Goal: Find specific page/section: Find specific page/section

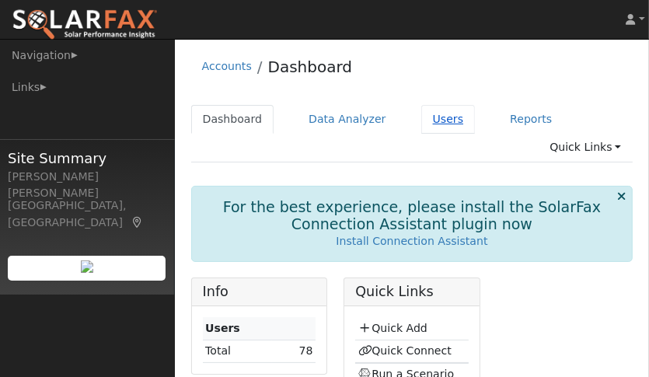
click at [421, 117] on link "Users" at bounding box center [448, 119] width 54 height 29
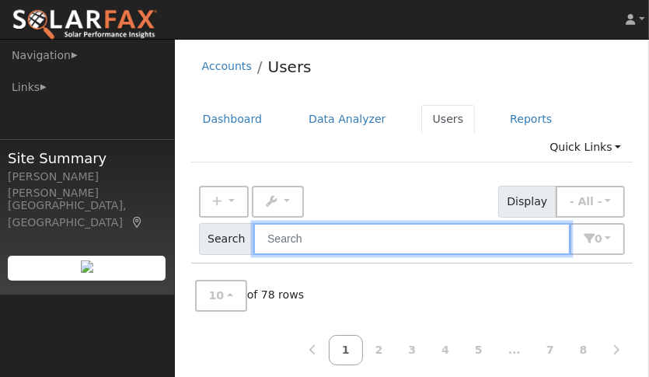
click at [299, 223] on input "text" at bounding box center [411, 239] width 317 height 32
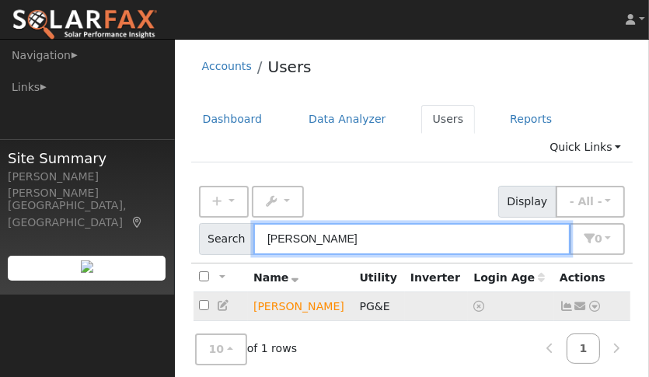
type input "Muzio"
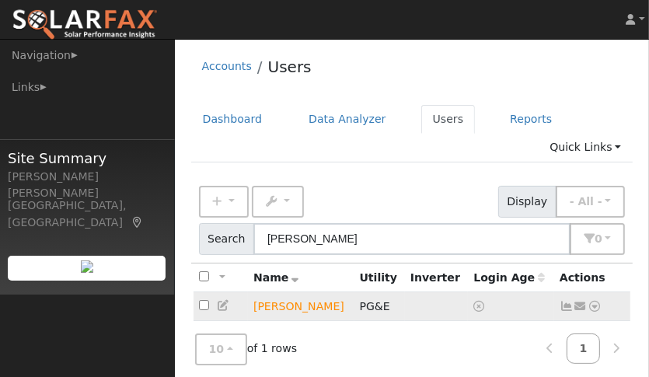
click at [561, 301] on icon at bounding box center [567, 306] width 14 height 11
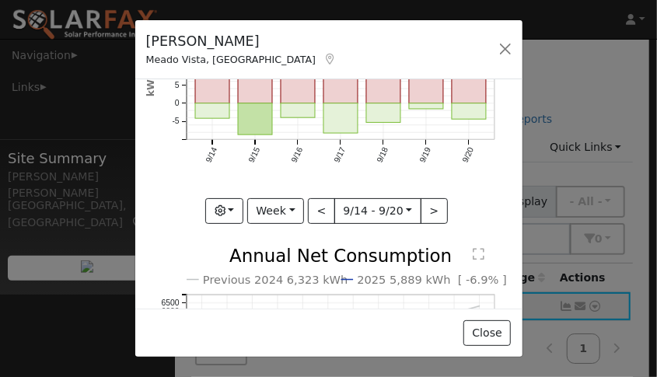
scroll to position [131, 0]
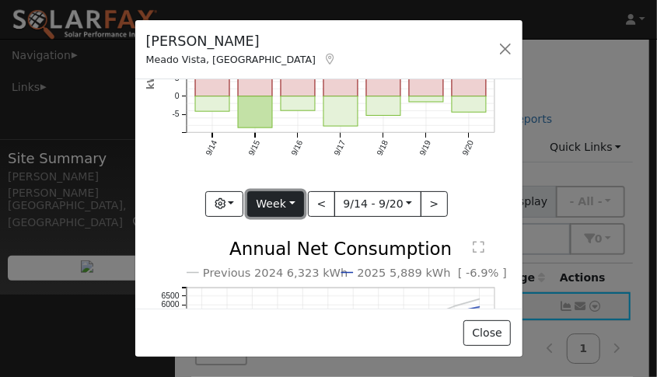
click at [267, 194] on button "Week" at bounding box center [275, 204] width 57 height 26
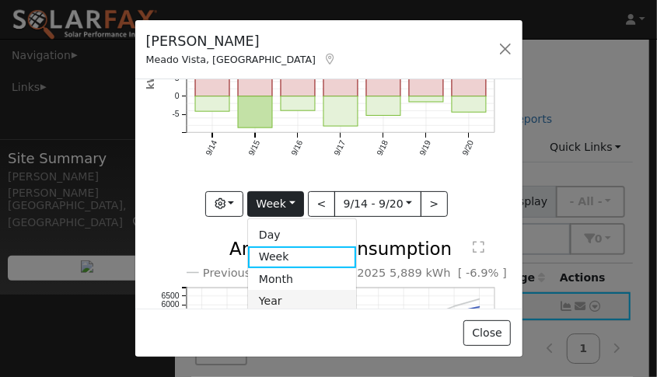
click at [276, 292] on link "Year" at bounding box center [302, 301] width 108 height 22
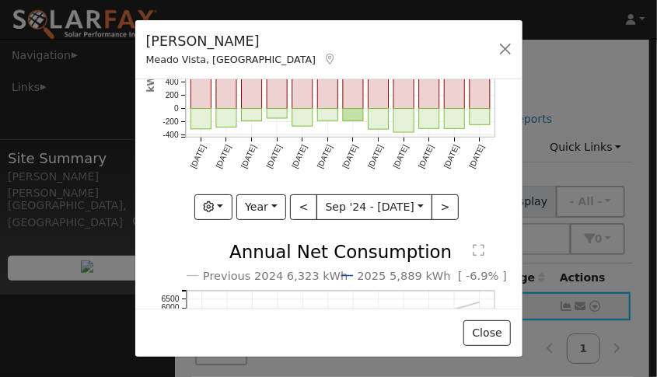
scroll to position [0, 0]
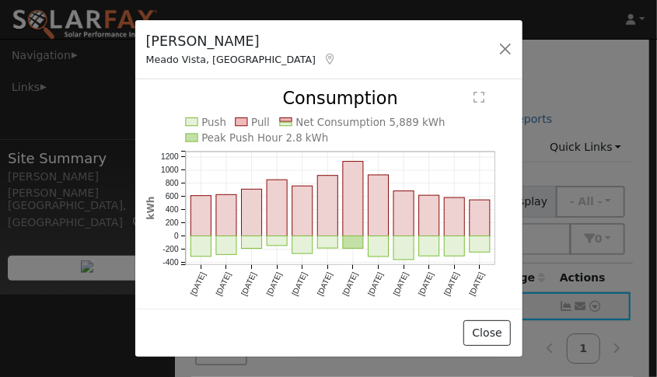
click at [474, 96] on text "" at bounding box center [480, 98] width 12 height 12
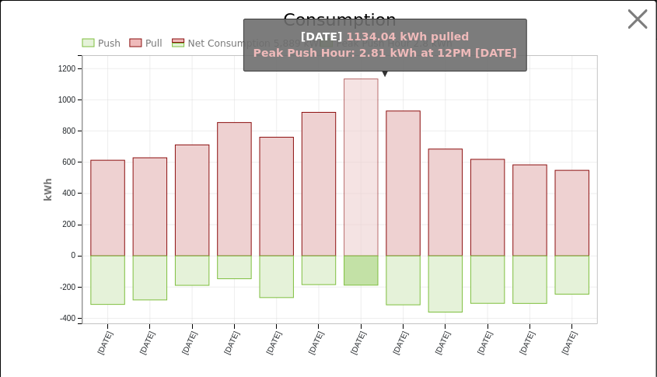
click at [347, 154] on rect "onclick=""" at bounding box center [360, 167] width 33 height 177
type input "2025-03-01"
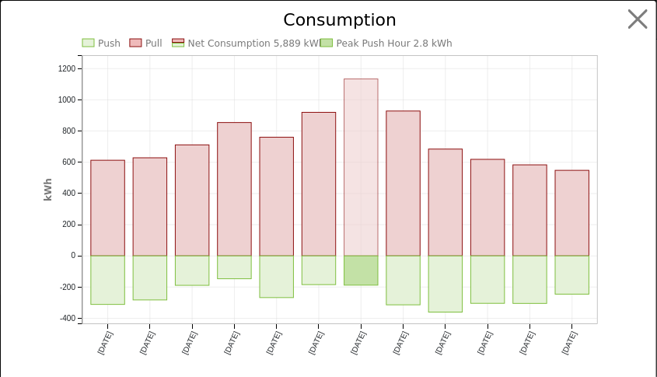
click at [347, 154] on rect "onclick=""" at bounding box center [360, 167] width 33 height 177
click at [352, 163] on rect "onclick=""" at bounding box center [360, 167] width 33 height 177
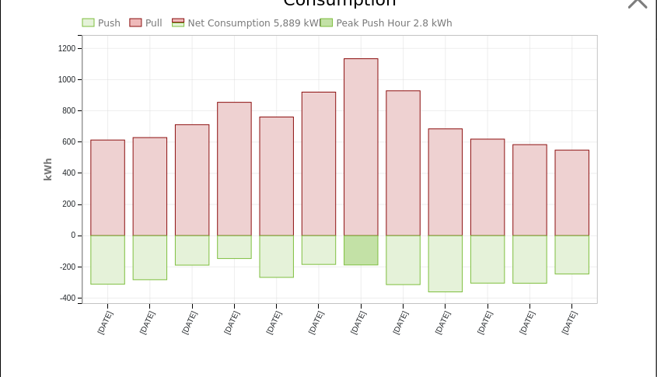
scroll to position [19, 0]
click at [484, 198] on rect "onclick=""" at bounding box center [487, 188] width 33 height 96
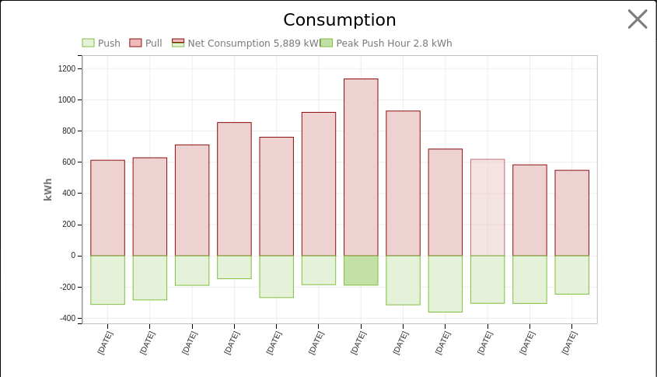
scroll to position [0, 0]
click at [628, 21] on button "button" at bounding box center [639, 20] width 30 height 30
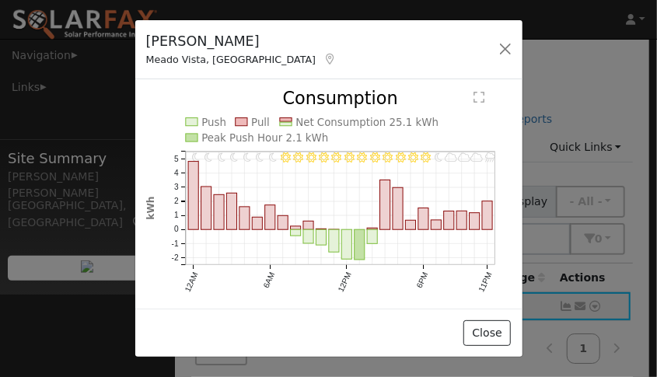
scroll to position [1, 0]
click at [355, 247] on rect "onclick=""" at bounding box center [360, 244] width 10 height 30
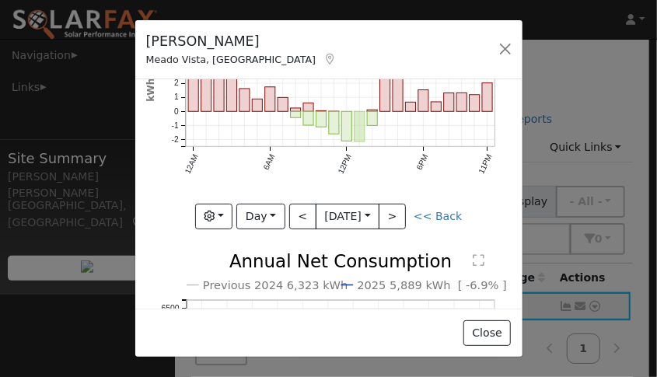
scroll to position [121, 0]
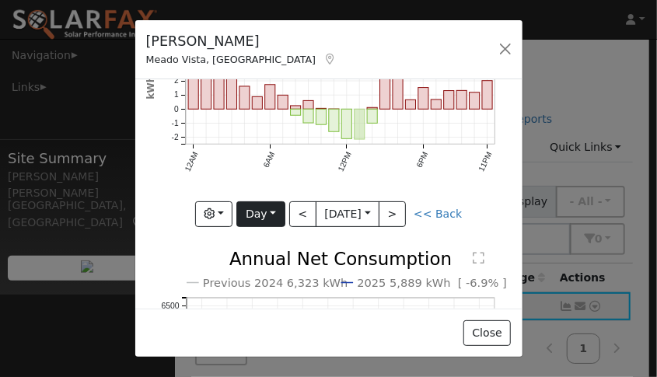
click at [264, 214] on button "Day" at bounding box center [260, 214] width 48 height 26
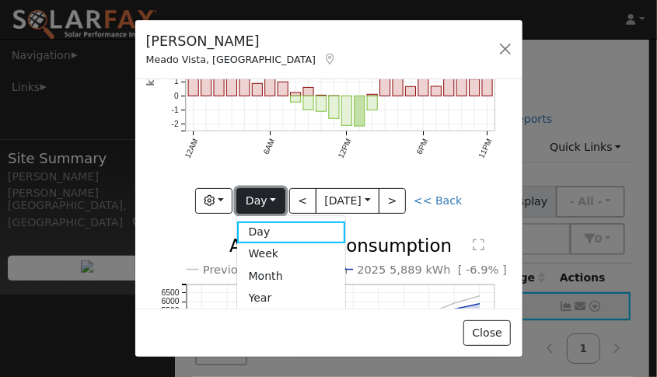
scroll to position [128, 0]
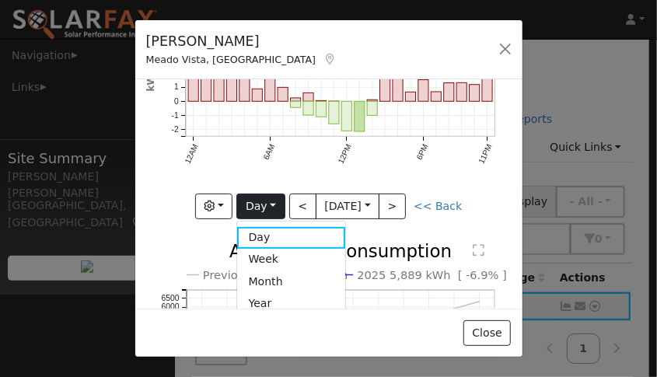
click at [297, 164] on icon "11PM - Rain 10PM - Cloudy 9PM - MostlyCloudy 8PM - MostlyCloudy 7PM - MostlyCle…" at bounding box center [328, 88] width 365 height 253
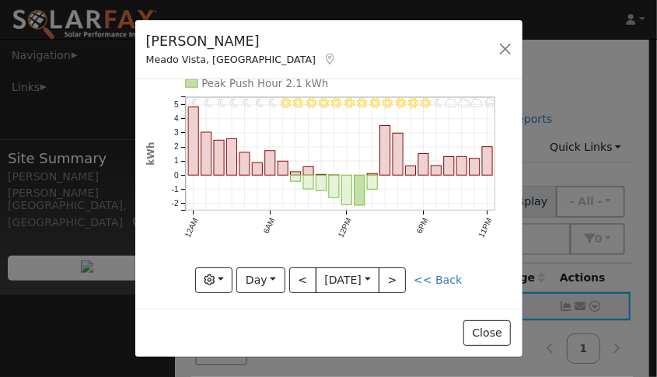
scroll to position [59, 0]
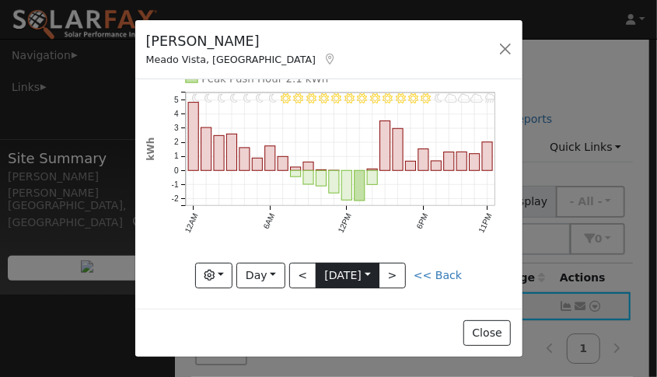
click at [358, 269] on input "2025-03-01" at bounding box center [347, 276] width 62 height 25
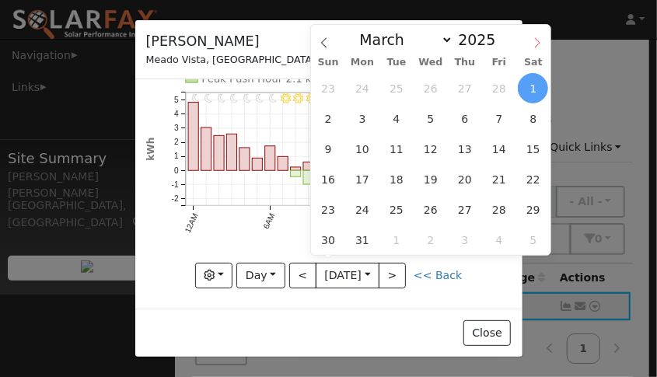
click at [530, 47] on span at bounding box center [537, 38] width 26 height 26
click at [533, 45] on icon at bounding box center [537, 42] width 11 height 11
click at [532, 51] on span at bounding box center [537, 38] width 26 height 26
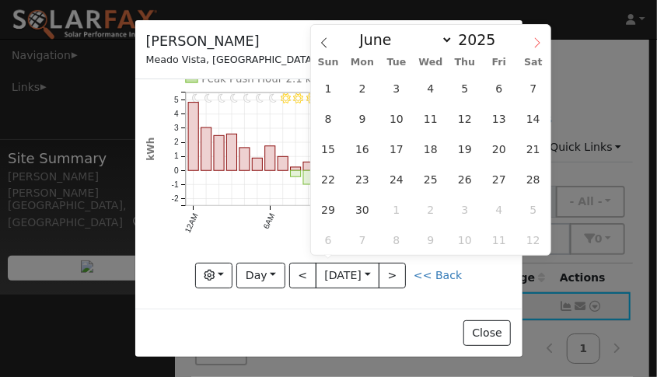
click at [541, 50] on span at bounding box center [537, 38] width 26 height 26
select select "6"
click at [462, 187] on span "24" at bounding box center [464, 179] width 30 height 30
type input "2025-07-24"
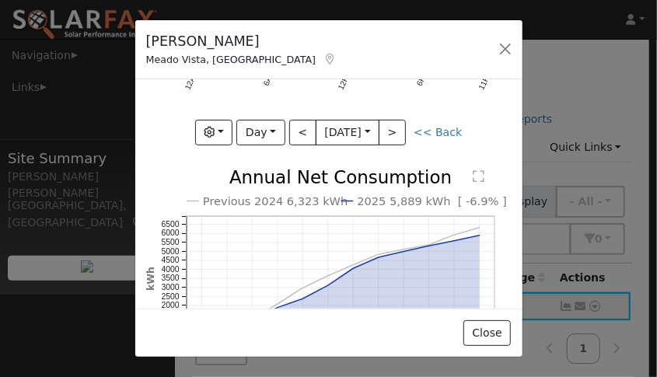
scroll to position [203, 0]
click at [291, 212] on icon "Previous 2024 6,323 kWh 2025 5,889 kWh [ -6.9% ] Sep '24 Oct '24 Nov '24 Dec '2…" at bounding box center [328, 291] width 365 height 246
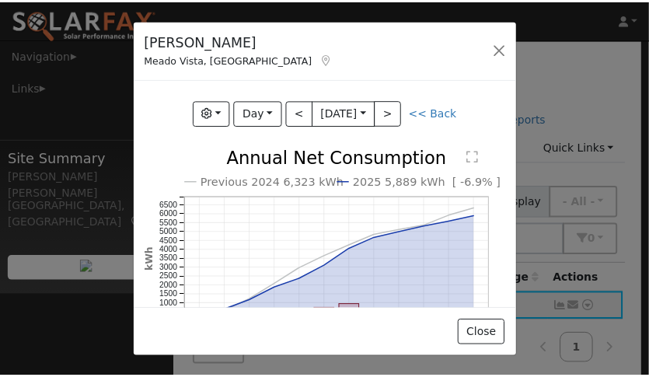
scroll to position [215, 0]
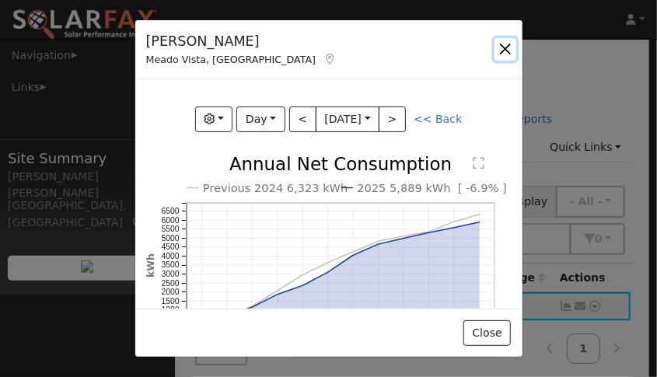
drag, startPoint x: 504, startPoint y: 51, endPoint x: 496, endPoint y: 37, distance: 16.0
click at [496, 37] on div "Ken Muzio Meado Vista, CA Default Account Default Account 1805 Woodcrest Court,…" at bounding box center [328, 50] width 387 height 60
click at [505, 45] on button "button" at bounding box center [506, 49] width 22 height 22
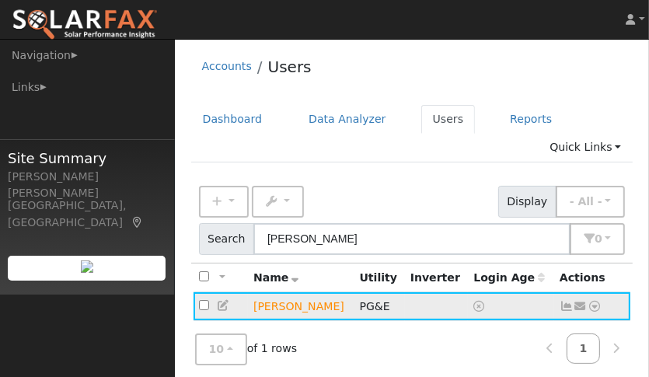
click at [598, 301] on icon at bounding box center [595, 306] width 14 height 11
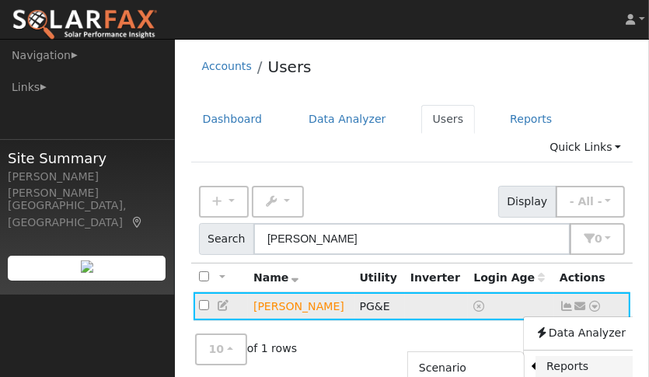
click at [586, 356] on link "Reports" at bounding box center [586, 367] width 101 height 22
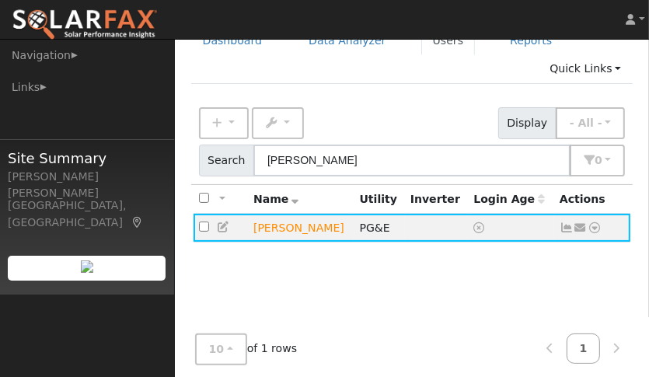
scroll to position [93, 0]
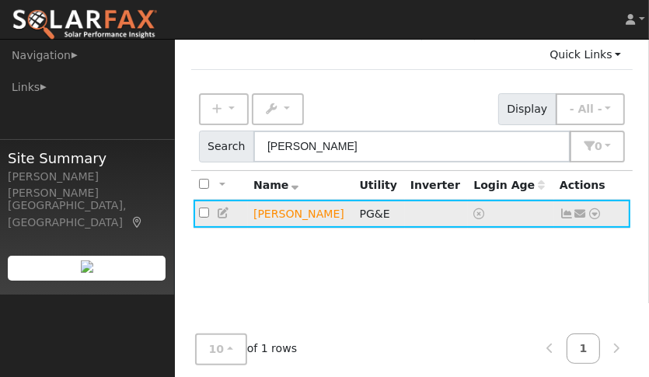
click at [592, 208] on icon at bounding box center [595, 213] width 14 height 11
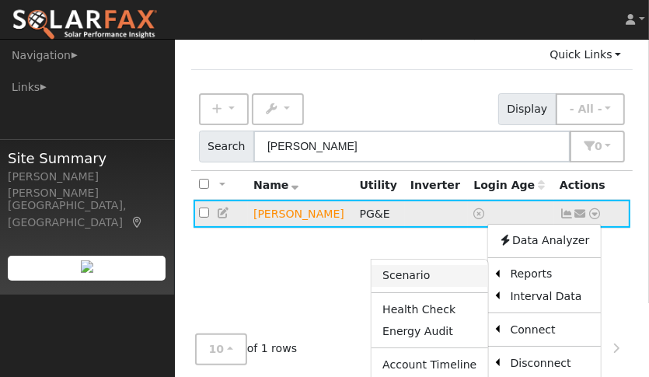
click at [428, 265] on link "Scenario" at bounding box center [430, 276] width 116 height 22
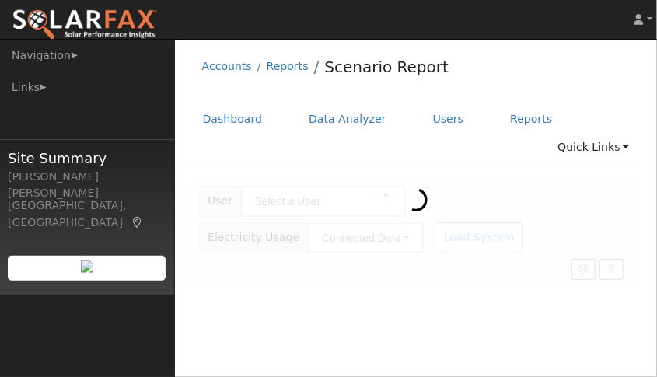
type input "[PERSON_NAME]"
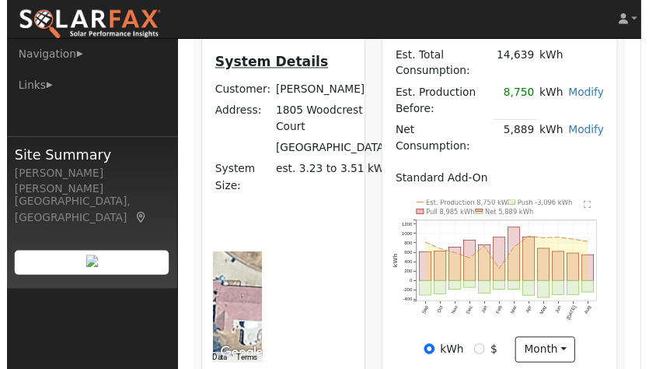
scroll to position [458, 0]
